Goal: Transaction & Acquisition: Download file/media

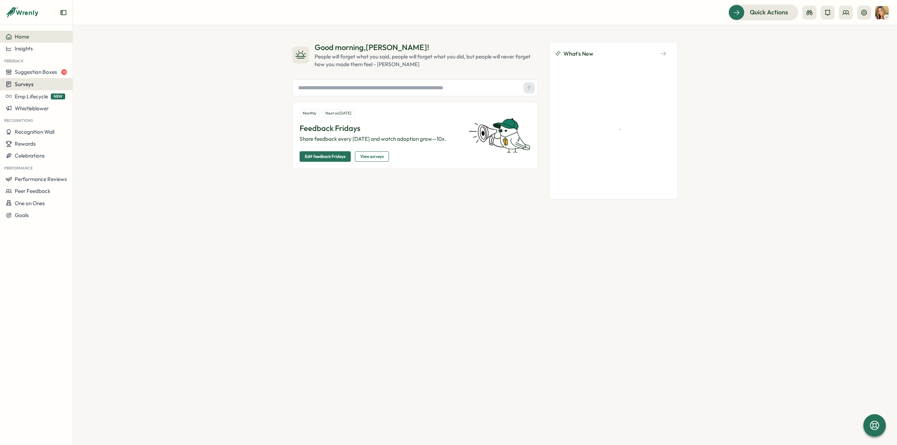
click at [31, 84] on span "Surveys" at bounding box center [24, 84] width 19 height 7
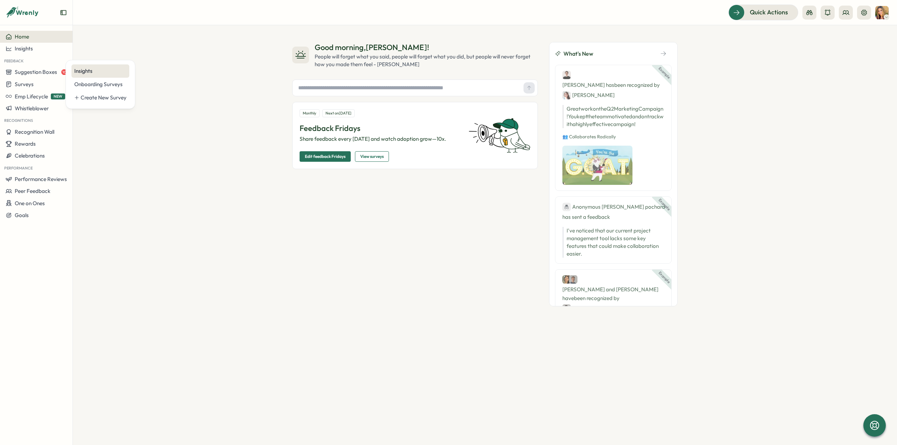
click at [88, 70] on div "Insights" at bounding box center [100, 71] width 52 height 8
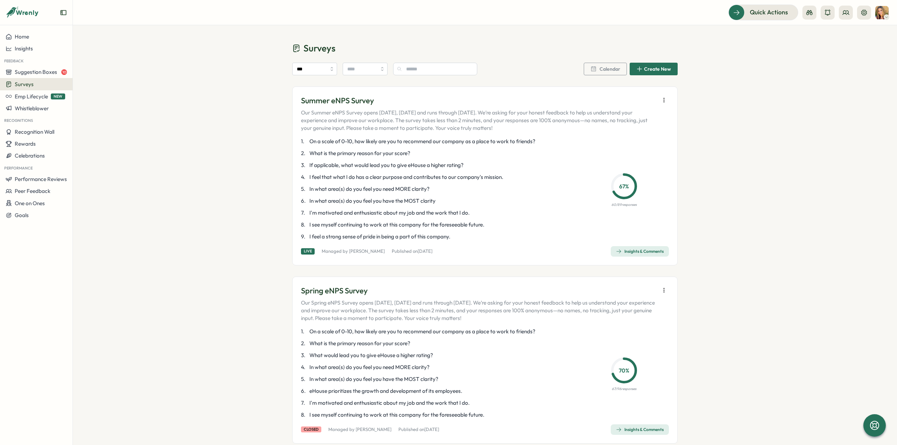
click at [639, 251] on div "Insights & Comments" at bounding box center [640, 252] width 48 height 6
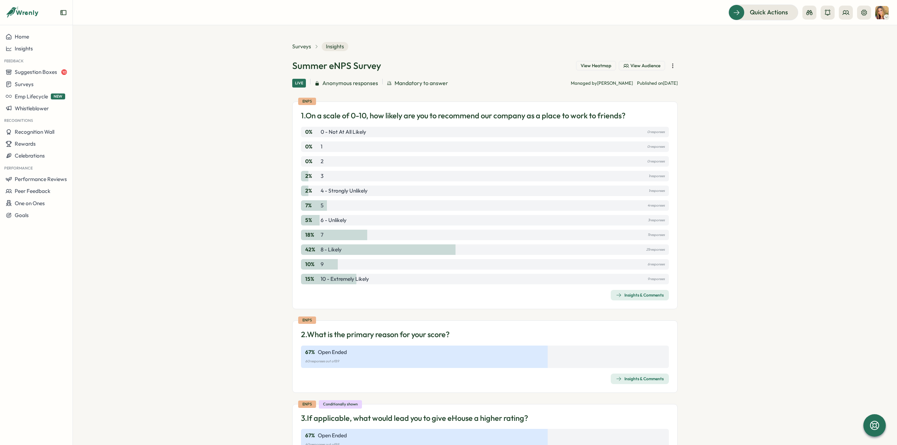
click at [659, 297] on div "Insights & Comments" at bounding box center [640, 295] width 48 height 6
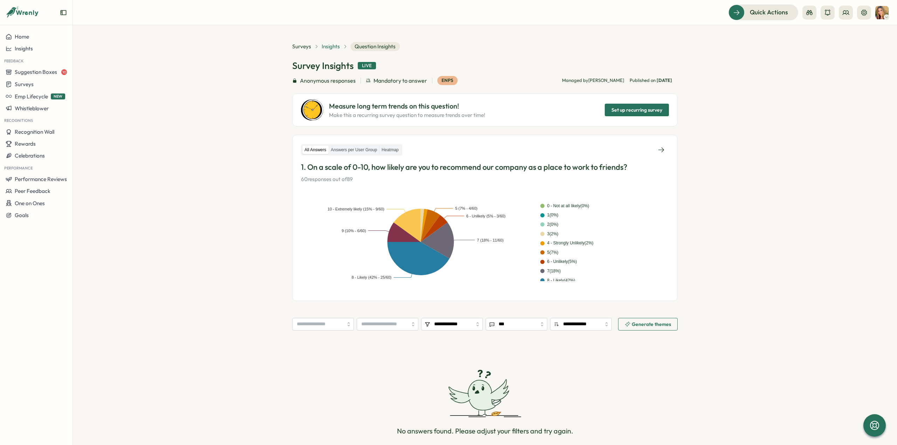
click at [326, 47] on span "Insights" at bounding box center [331, 47] width 18 height 8
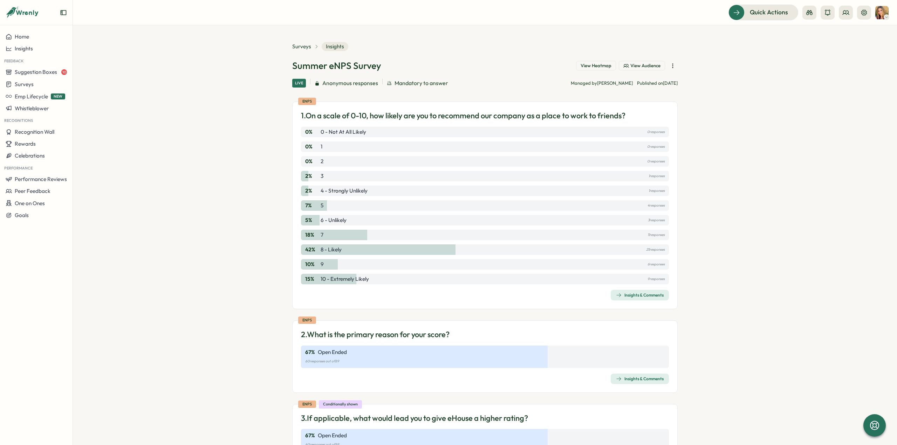
click at [673, 66] on icon "button" at bounding box center [672, 65] width 7 height 7
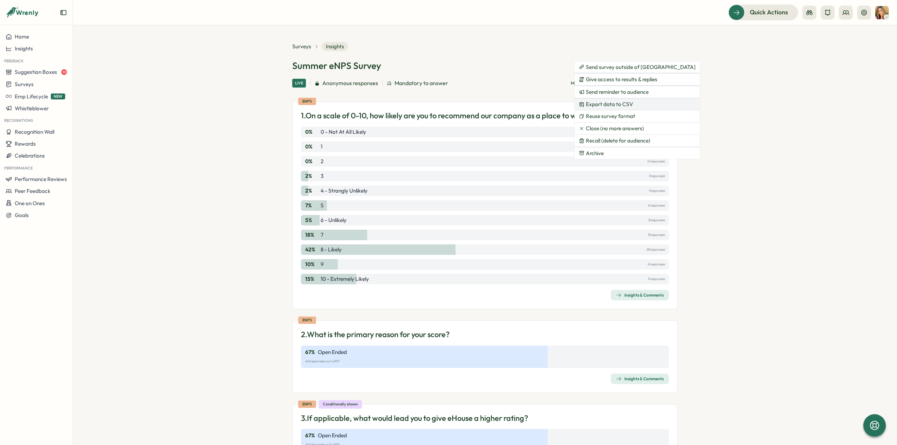
click at [626, 104] on span "Export data to CSV" at bounding box center [609, 104] width 47 height 6
